Goal: Task Accomplishment & Management: Use online tool/utility

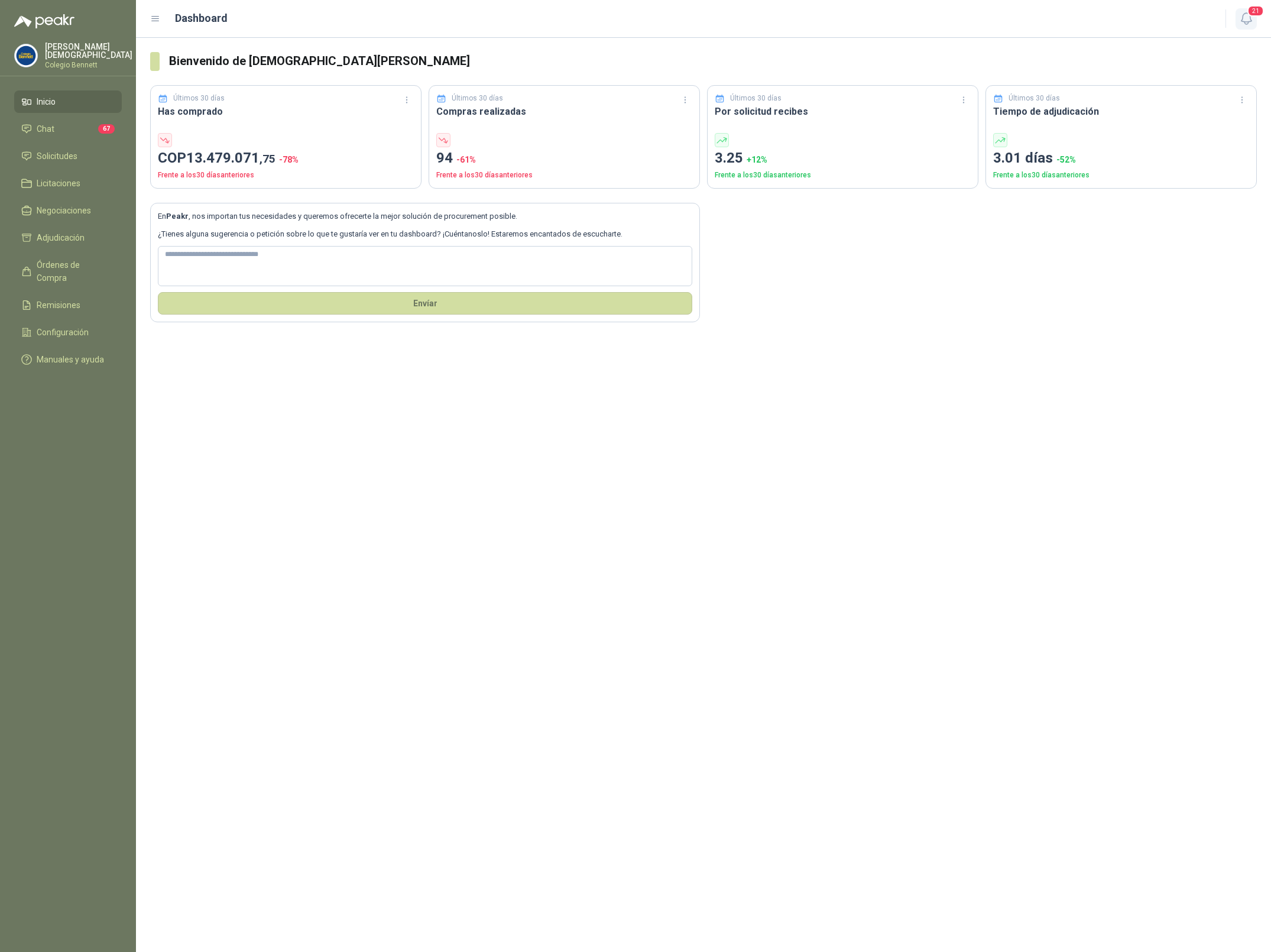
click at [1250, 21] on icon "button" at bounding box center [1246, 19] width 10 height 11
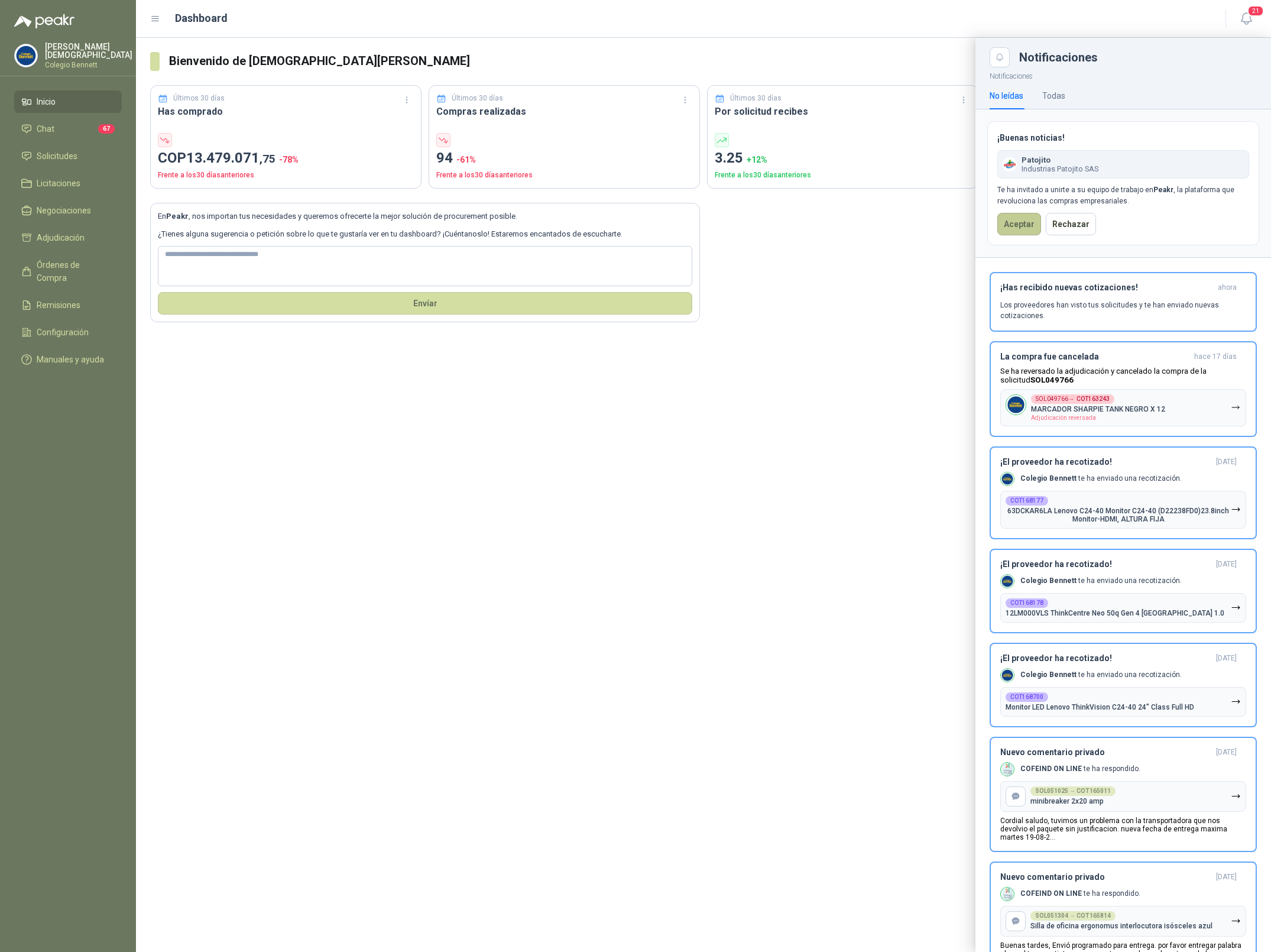
click at [1021, 228] on button "Aceptar" at bounding box center [1019, 224] width 44 height 23
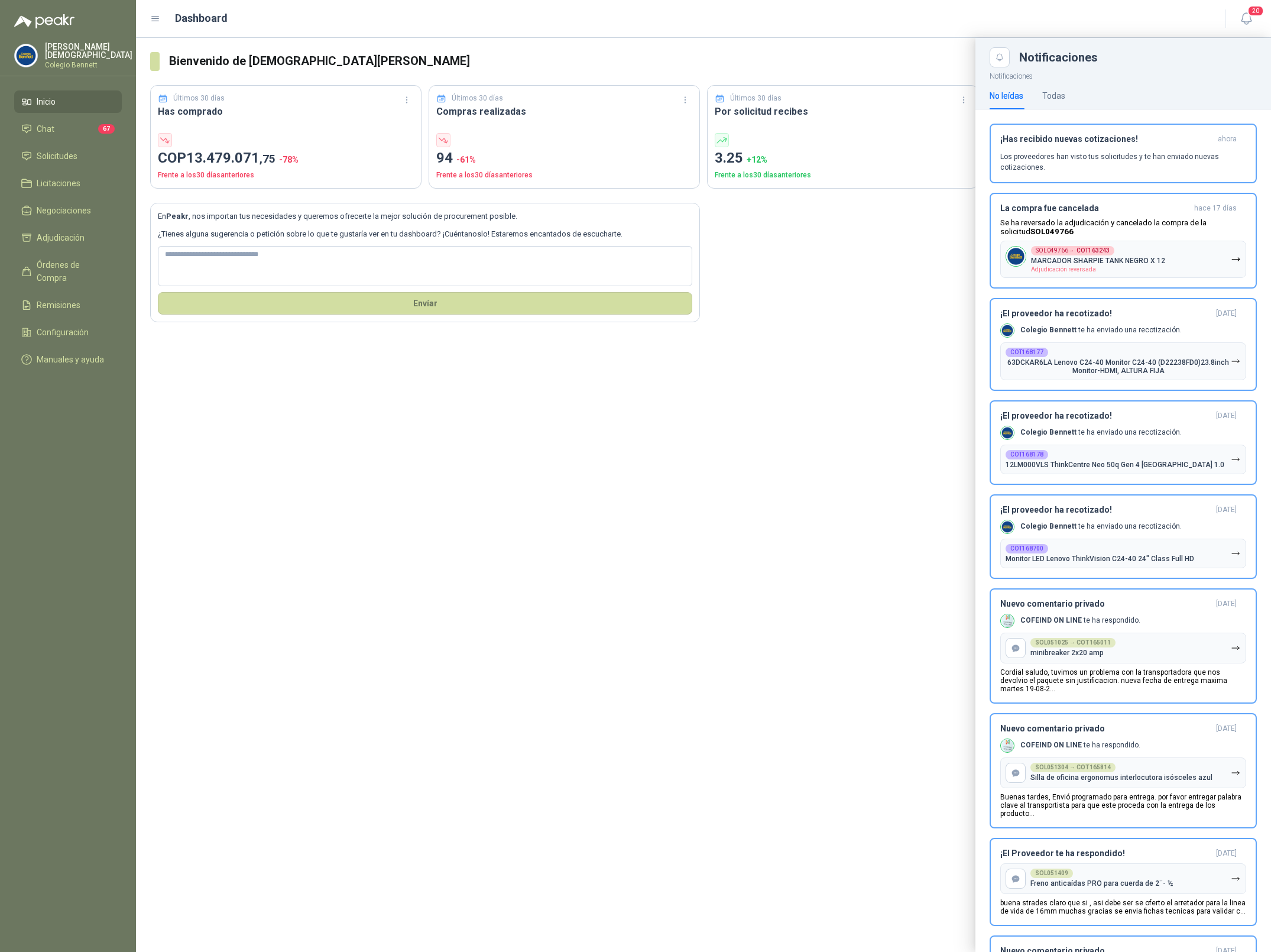
click at [79, 51] on p "Simón Mosquera" at bounding box center [89, 50] width 87 height 17
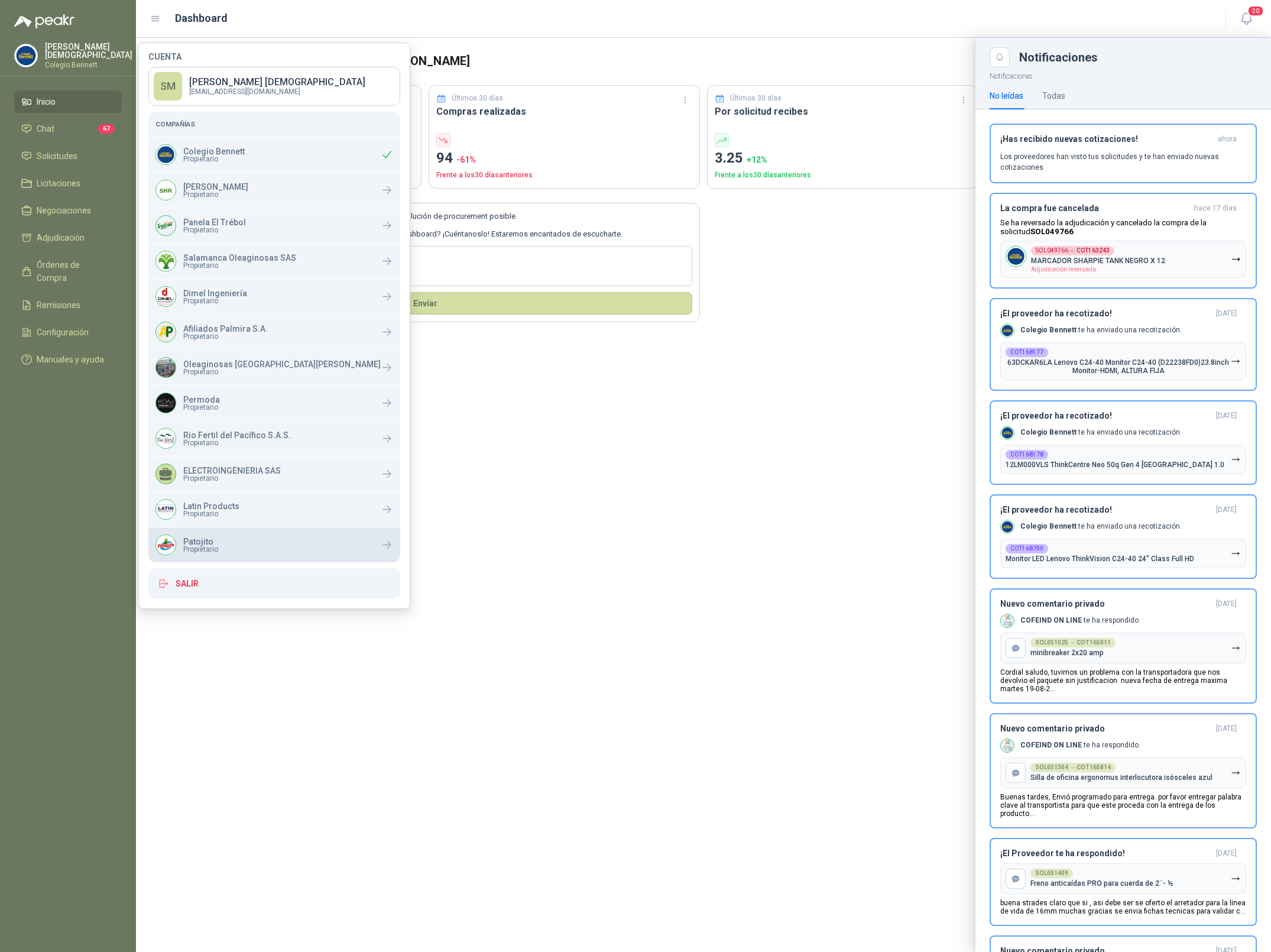
click at [209, 538] on p "Patojito" at bounding box center [201, 542] width 35 height 9
click at [216, 584] on button "Salir" at bounding box center [274, 583] width 252 height 30
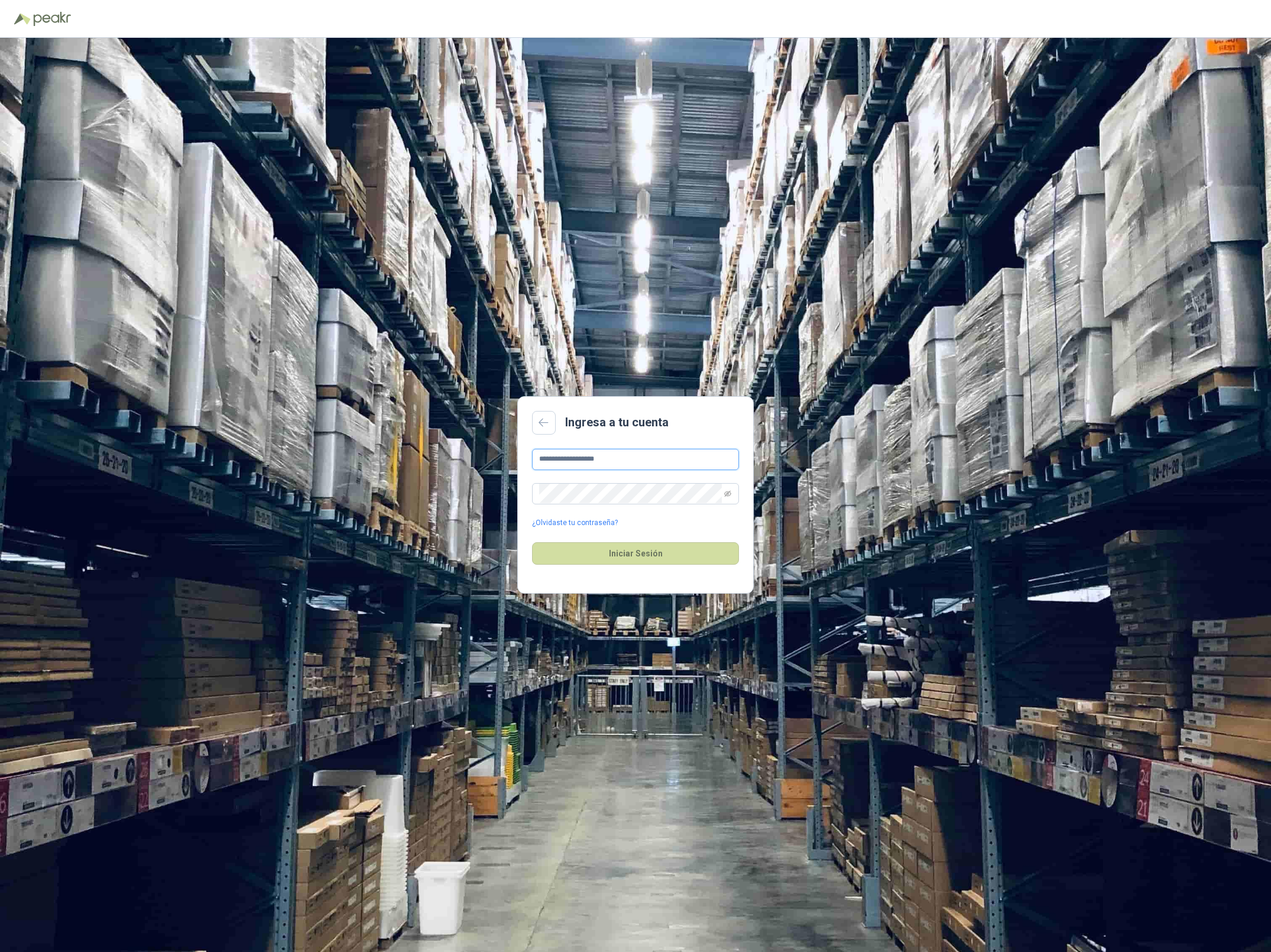
click at [655, 462] on input "**********" at bounding box center [636, 459] width 207 height 21
type input "**********"
click at [649, 557] on button "Iniciar Sesión" at bounding box center [636, 553] width 207 height 23
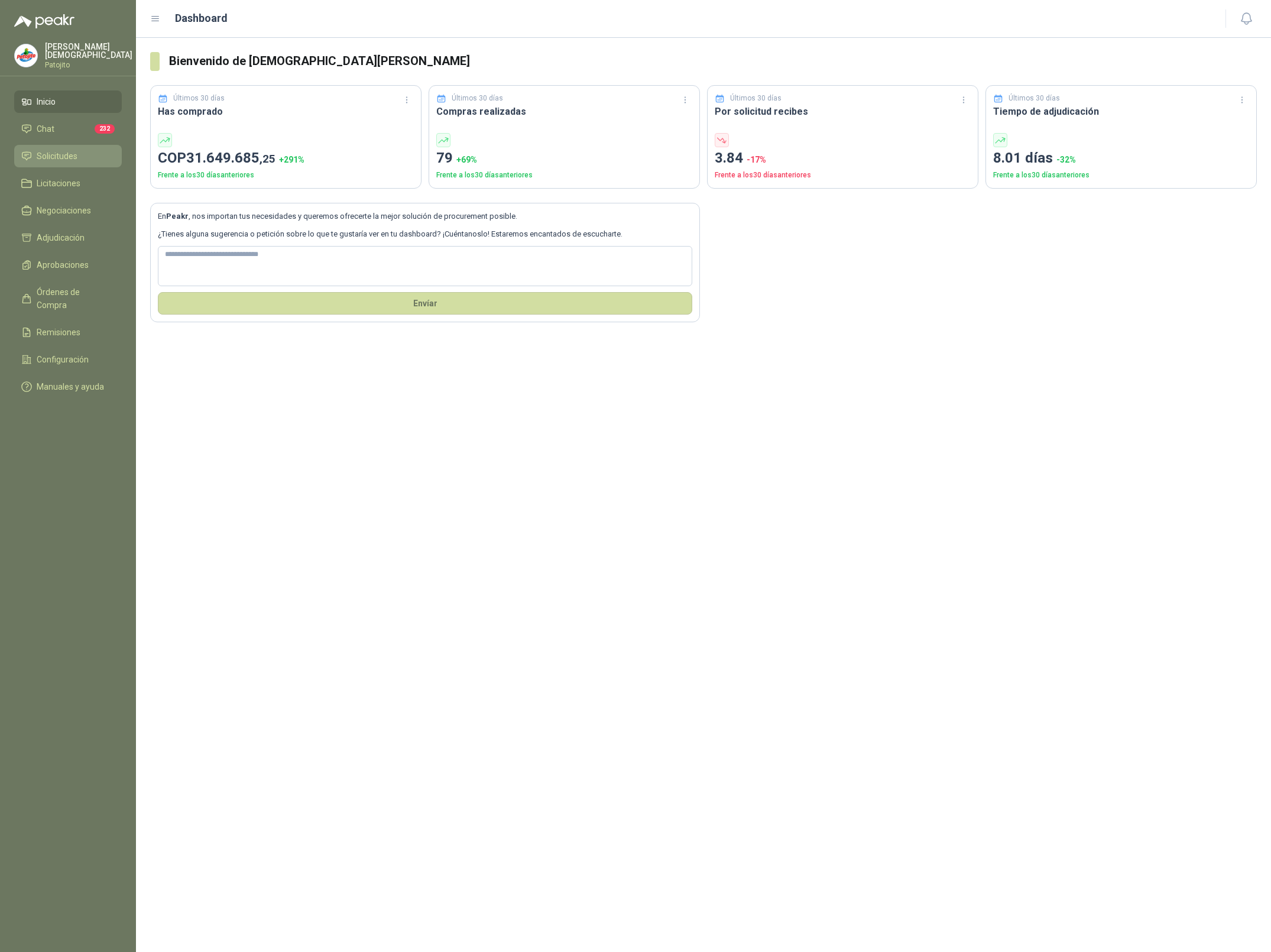
click at [55, 146] on link "Solicitudes" at bounding box center [68, 156] width 108 height 23
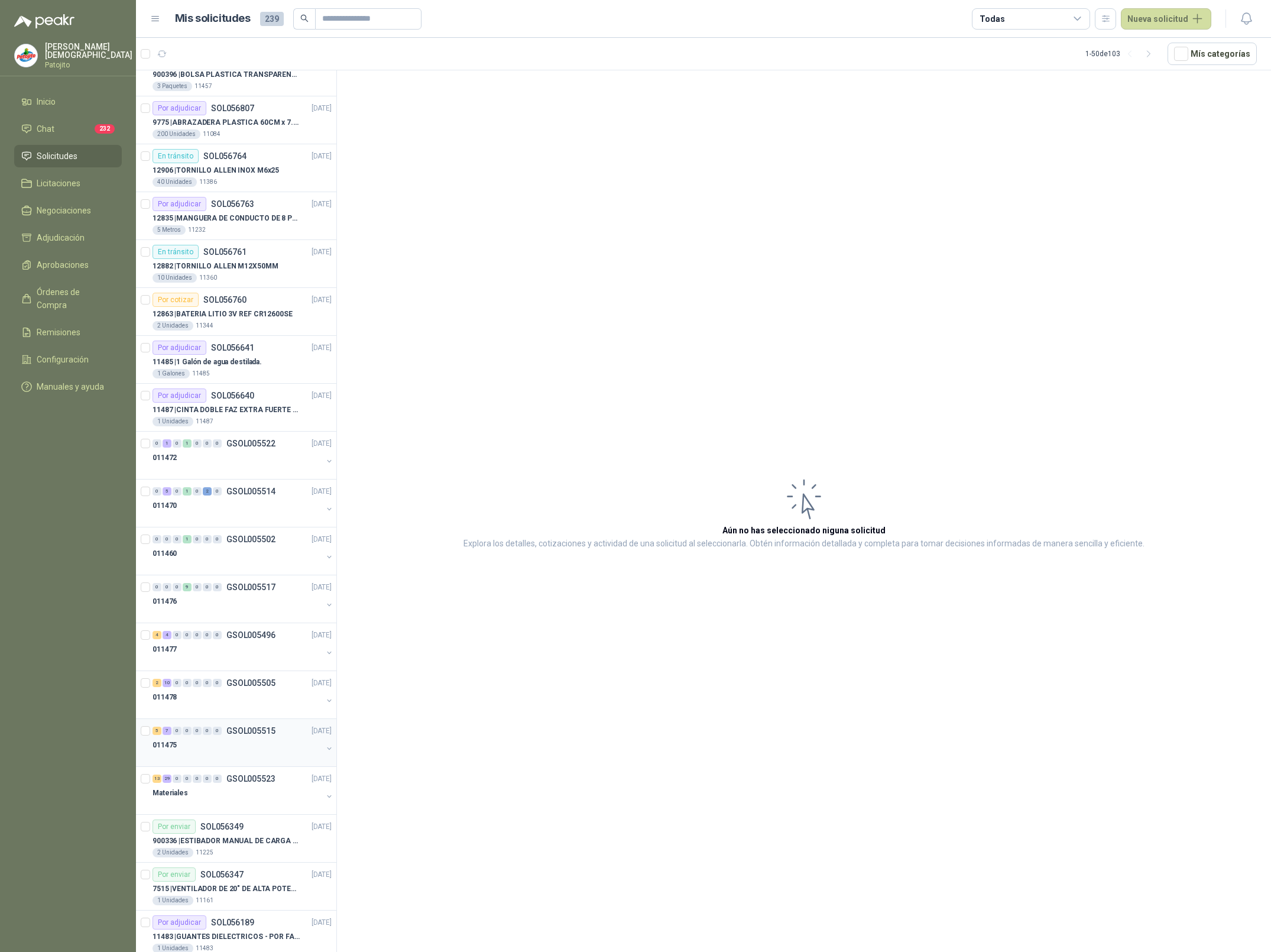
scroll to position [643, 0]
click at [198, 710] on div at bounding box center [237, 710] width 169 height 9
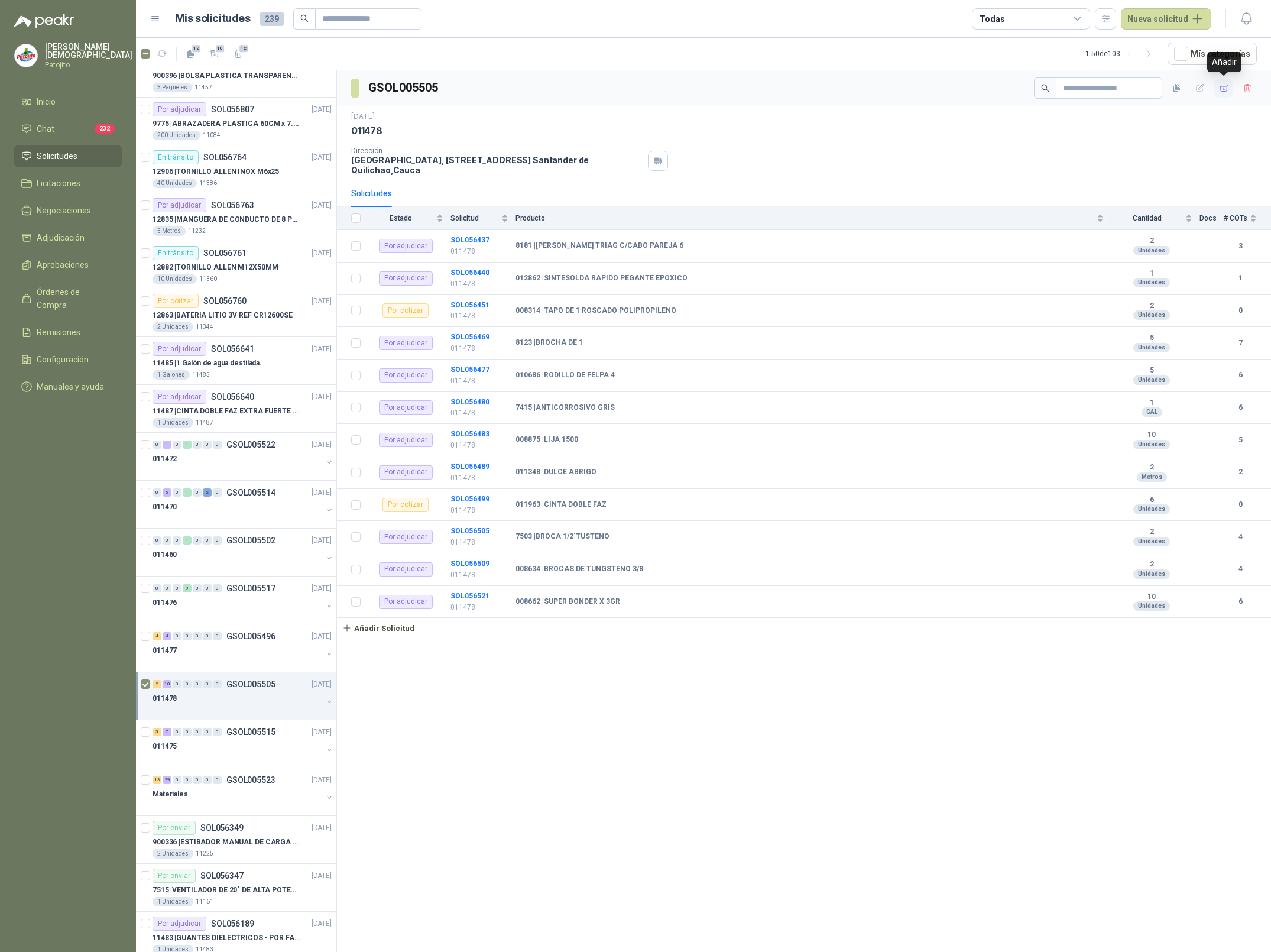
click at [1219, 92] on icon "button" at bounding box center [1224, 88] width 10 height 10
click at [46, 226] on link "Adjudicación 10" at bounding box center [68, 238] width 108 height 23
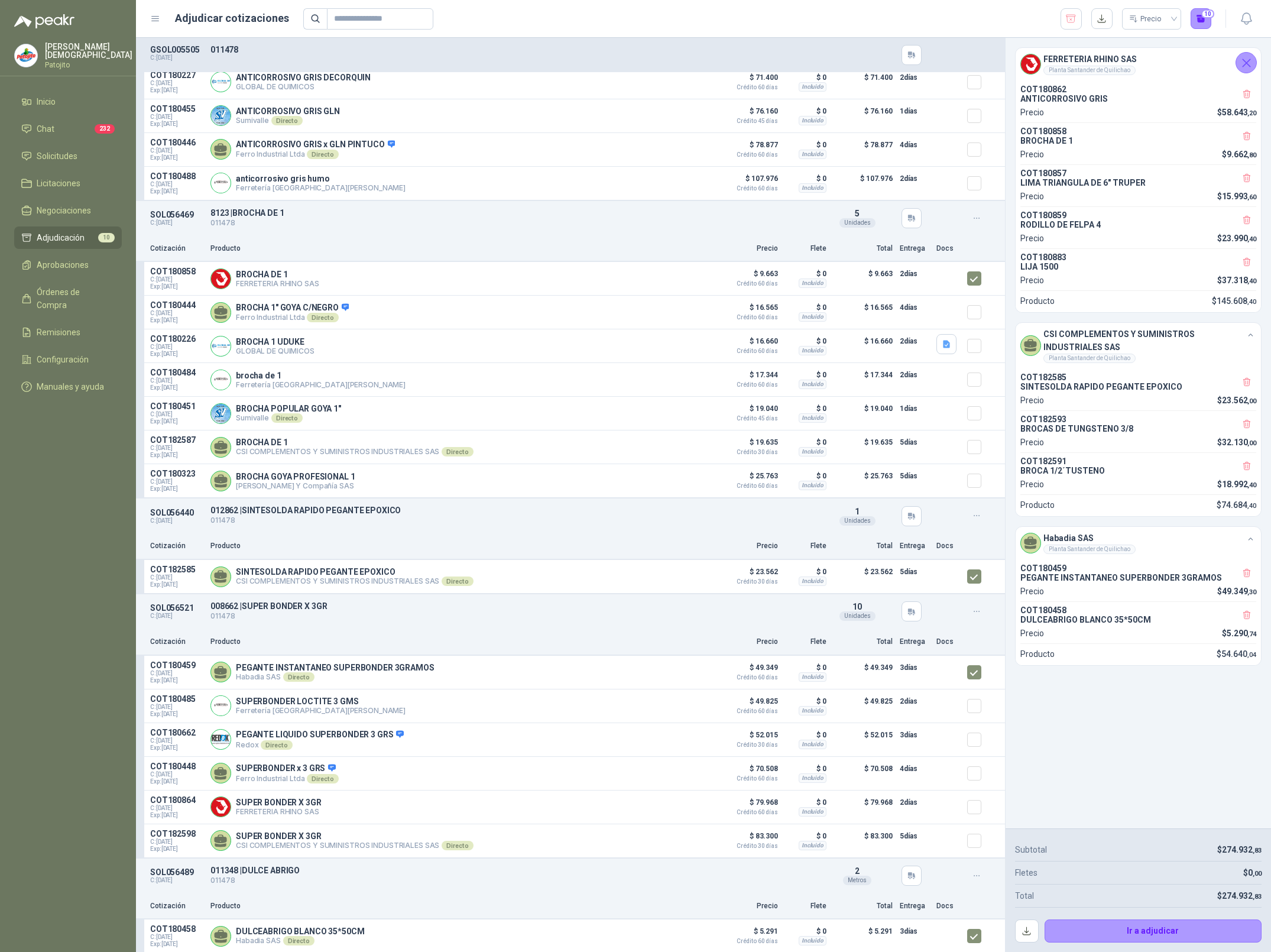
scroll to position [123, 0]
click at [180, 52] on p "GSOL005505" at bounding box center [177, 50] width 53 height 9
copy p "GSOL005505"
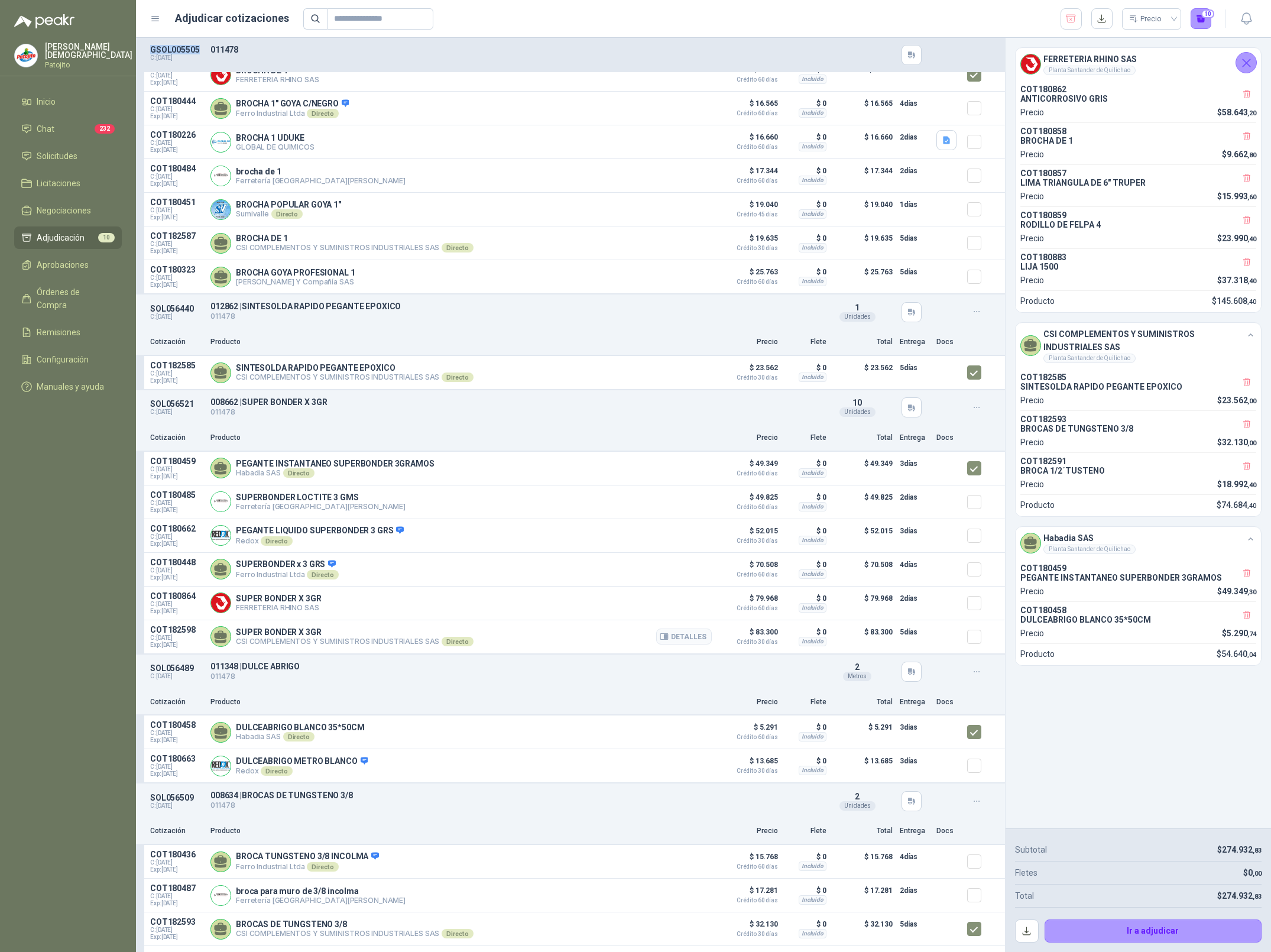
scroll to position [368, 0]
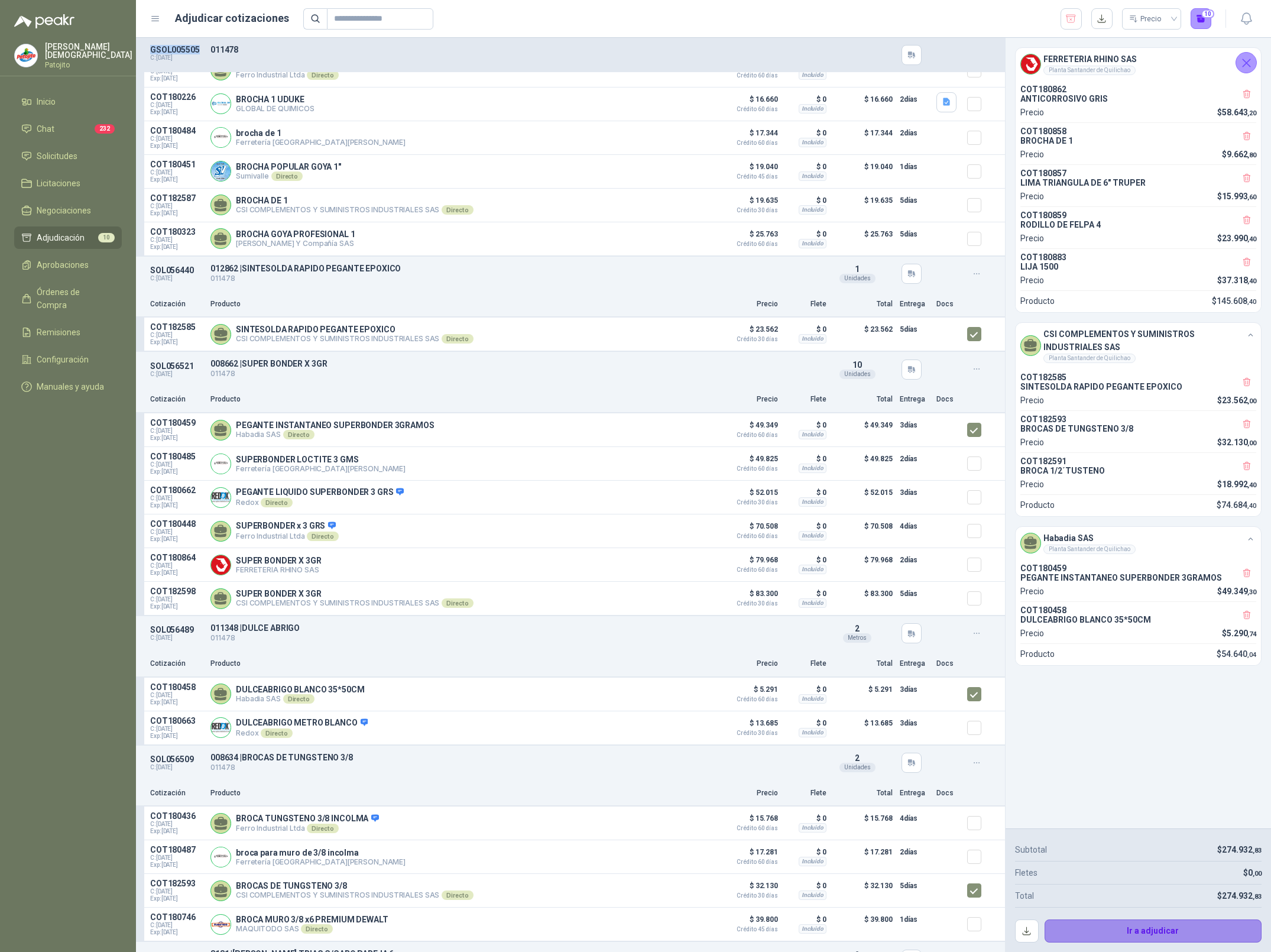
click at [1164, 925] on button "Ir a adjudicar" at bounding box center [1153, 931] width 218 height 24
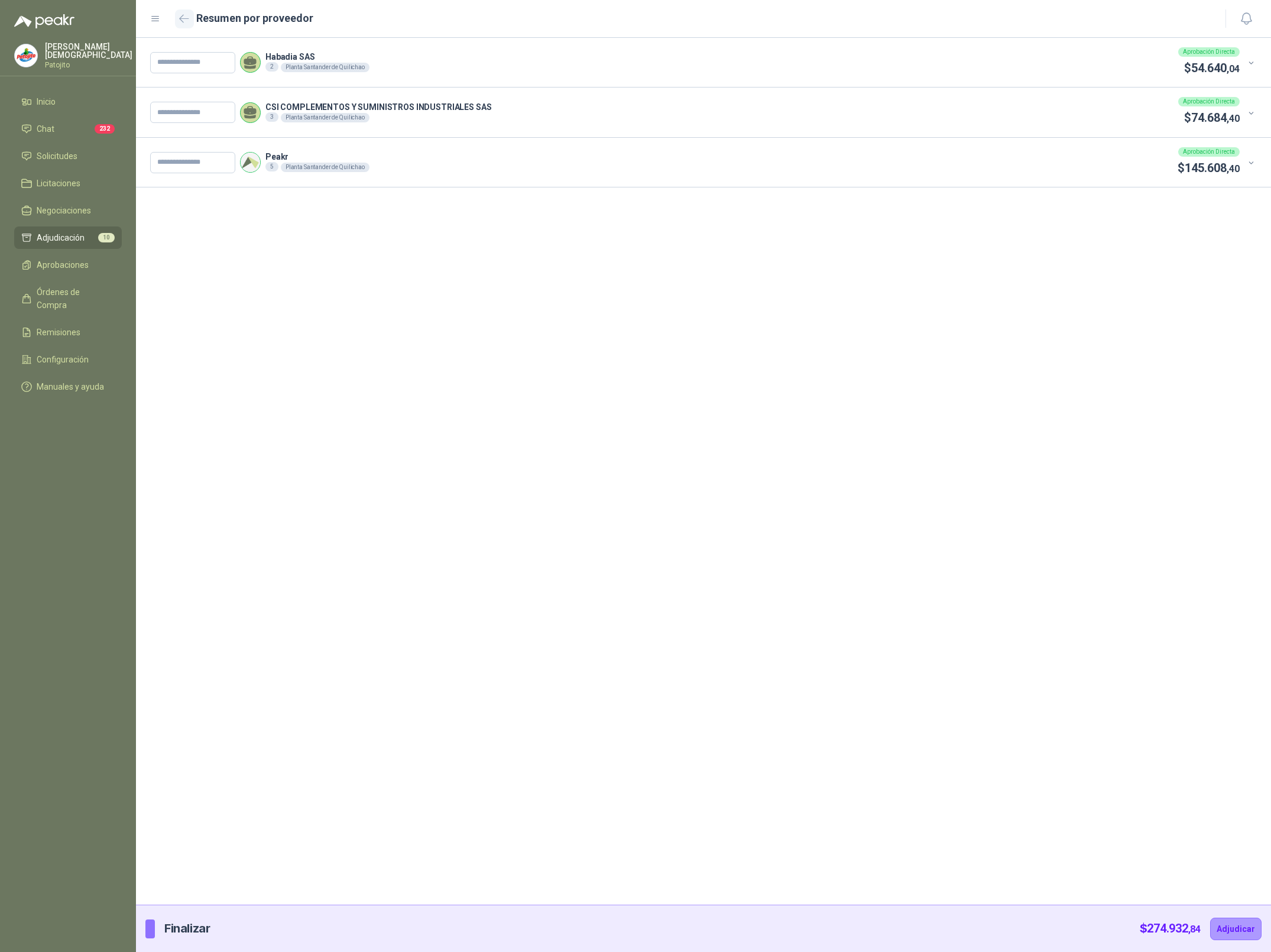
click at [177, 18] on button "button" at bounding box center [184, 19] width 19 height 19
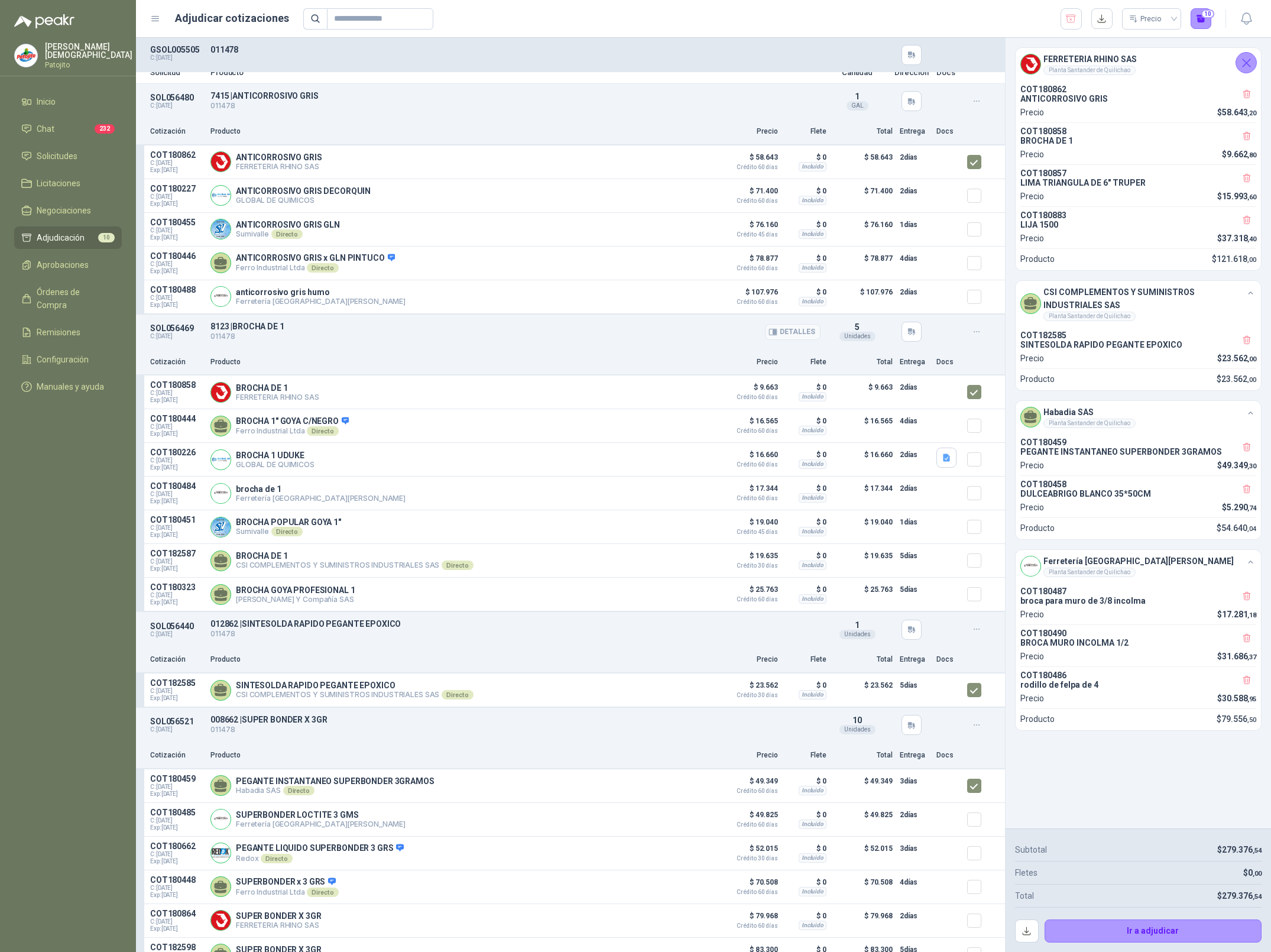
scroll to position [0, 0]
